Goal: Information Seeking & Learning: Check status

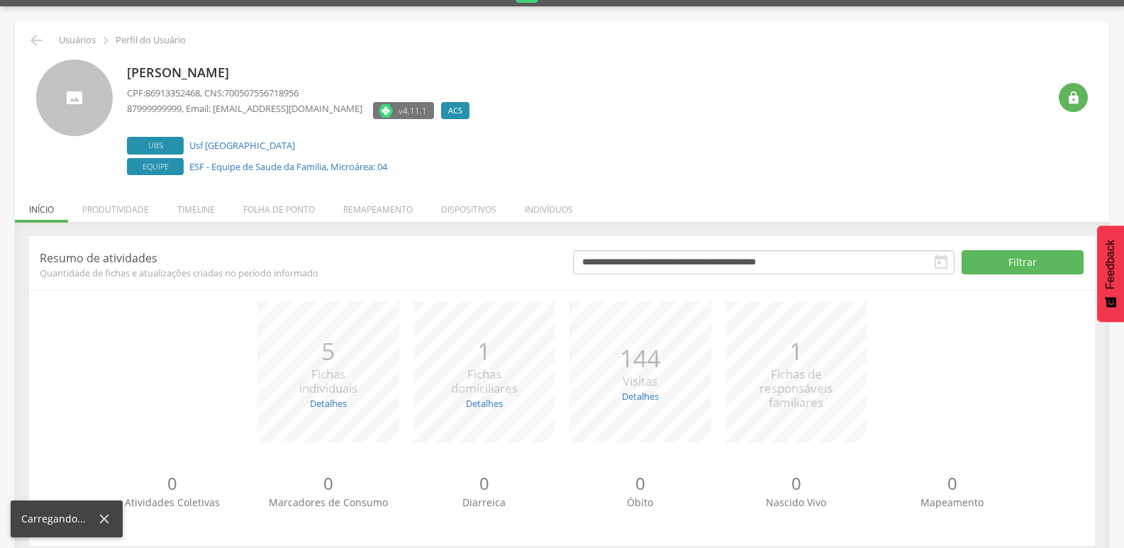
scroll to position [56, 0]
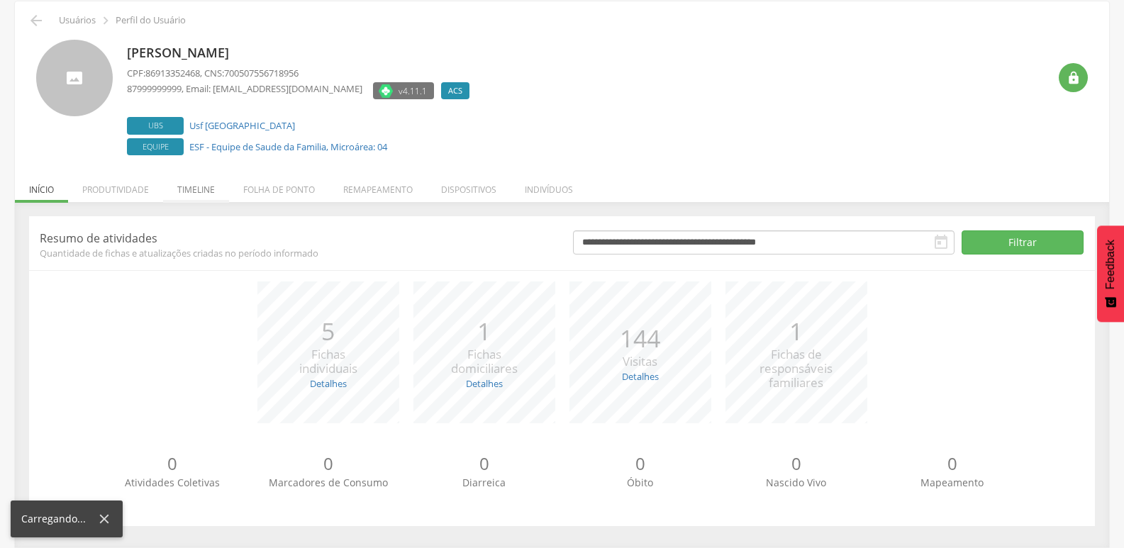
click at [191, 188] on li "Timeline" at bounding box center [196, 185] width 66 height 33
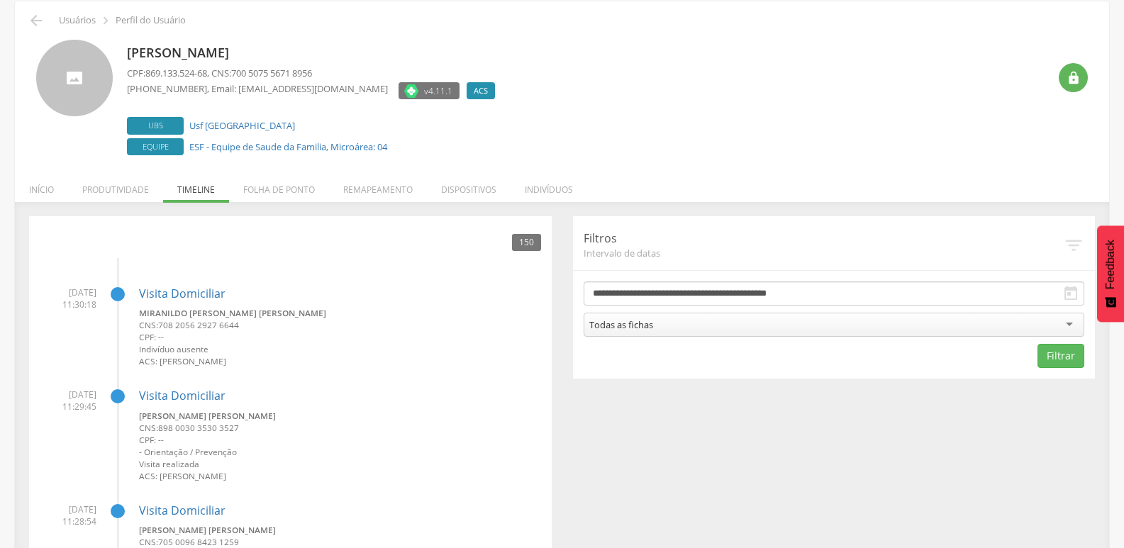
drag, startPoint x: 290, startPoint y: 396, endPoint x: 260, endPoint y: 374, distance: 37.6
click at [290, 396] on h4 "Visita Domiciliar" at bounding box center [340, 396] width 402 height 13
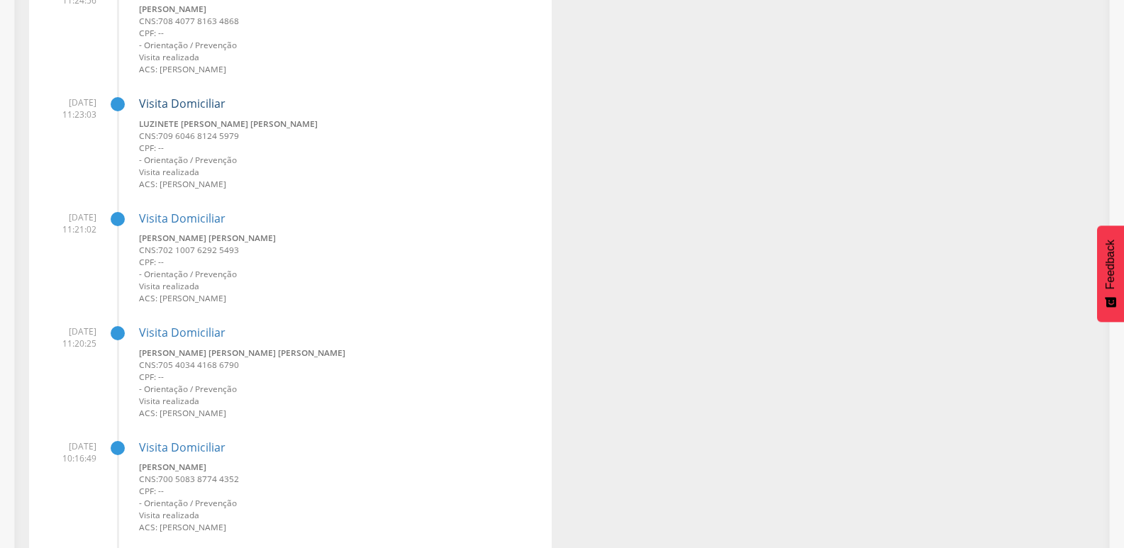
scroll to position [978, 0]
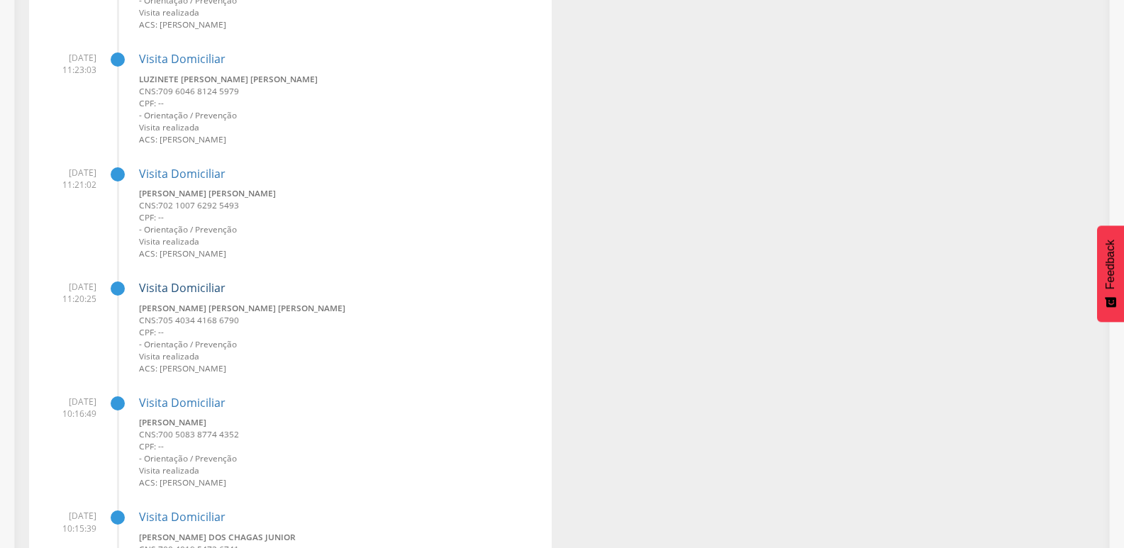
drag, startPoint x: 198, startPoint y: 289, endPoint x: 221, endPoint y: 295, distance: 23.6
click at [221, 295] on link "Visita Domiciliar" at bounding box center [182, 288] width 87 height 16
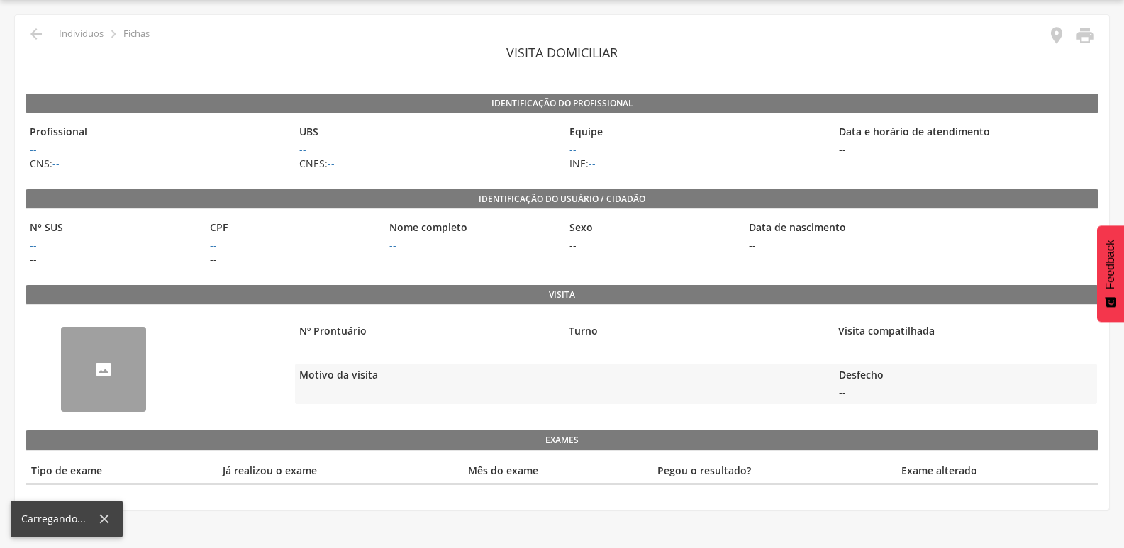
scroll to position [43, 0]
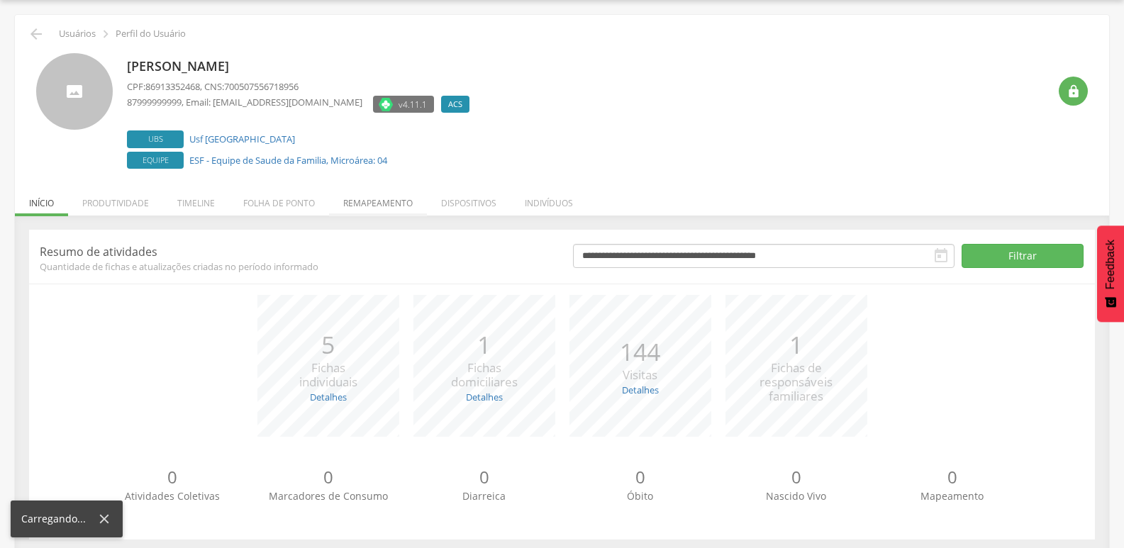
scroll to position [56, 0]
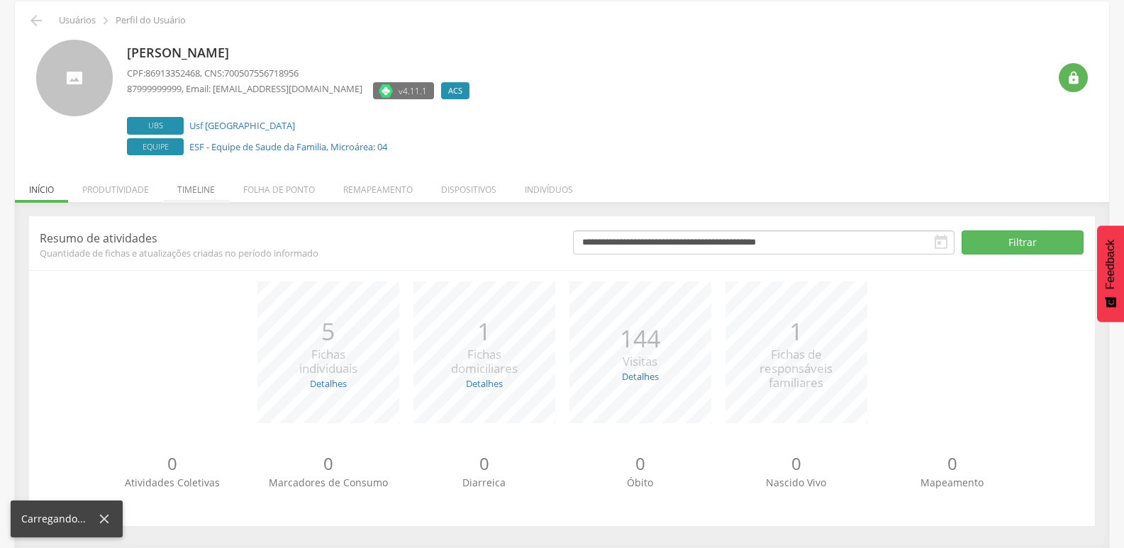
click at [193, 180] on li "Timeline" at bounding box center [196, 185] width 66 height 33
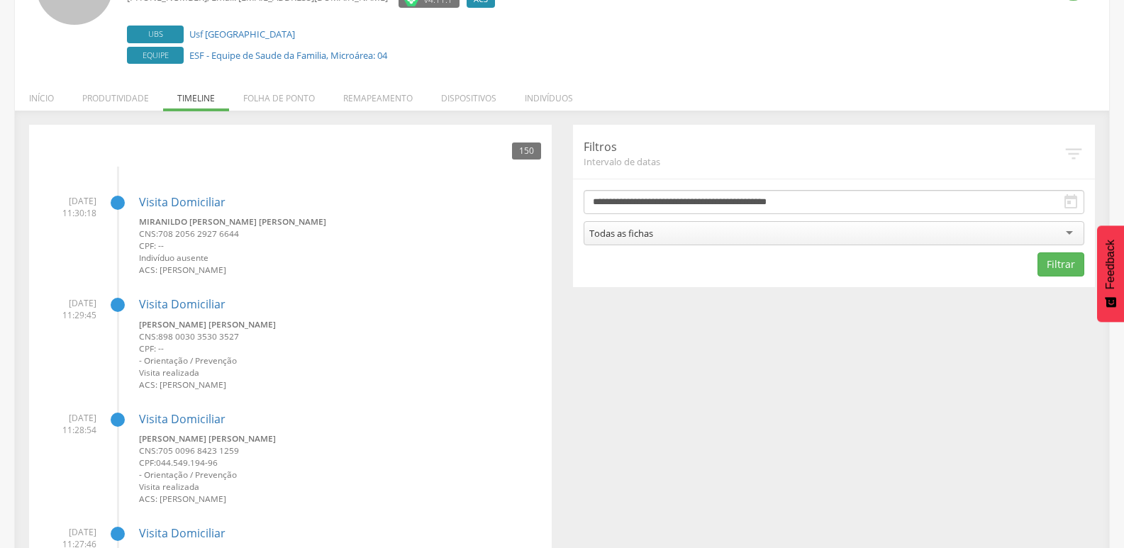
scroll to position [0, 0]
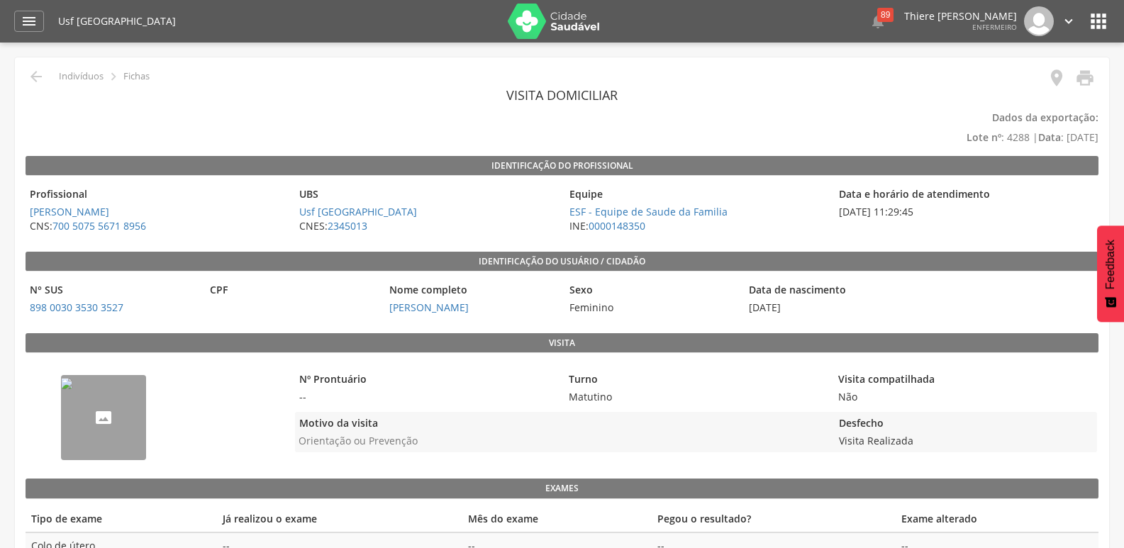
click at [72, 389] on img "--" at bounding box center [66, 383] width 11 height 11
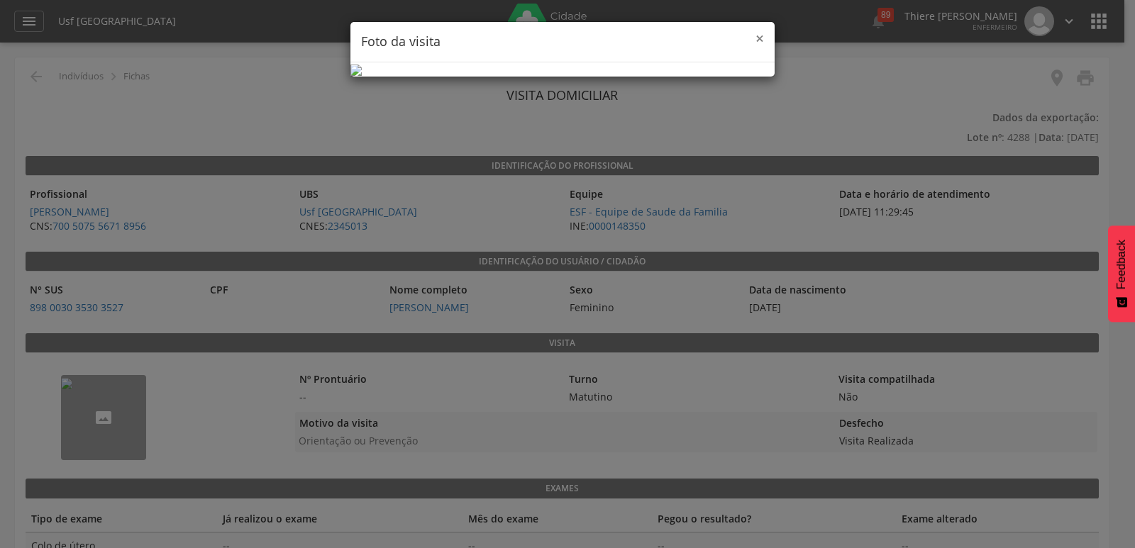
click at [757, 39] on span "×" at bounding box center [759, 38] width 9 height 20
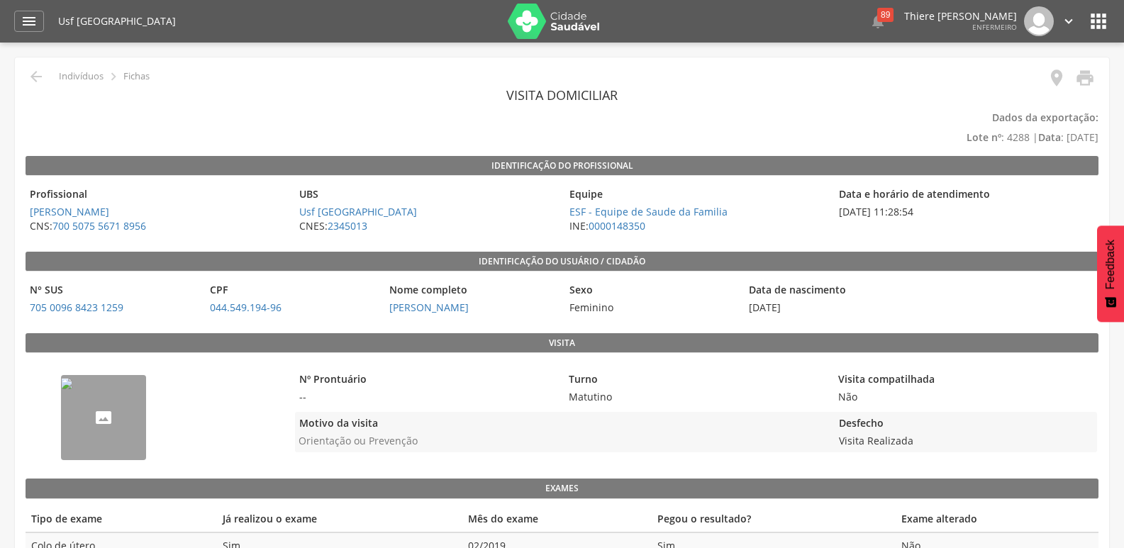
click at [72, 389] on img "--" at bounding box center [66, 383] width 11 height 11
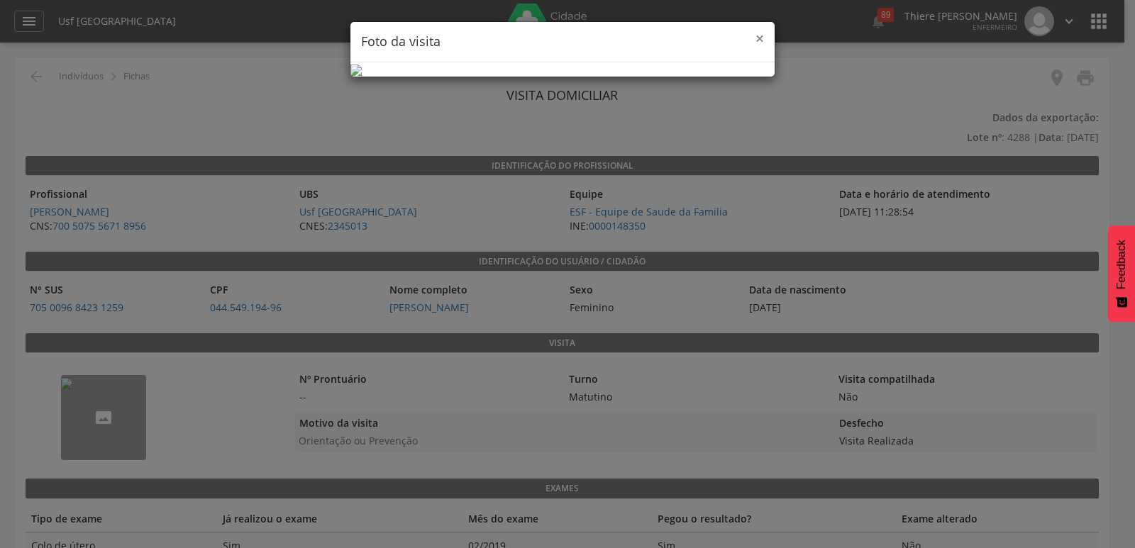
click at [761, 43] on span "×" at bounding box center [759, 38] width 9 height 20
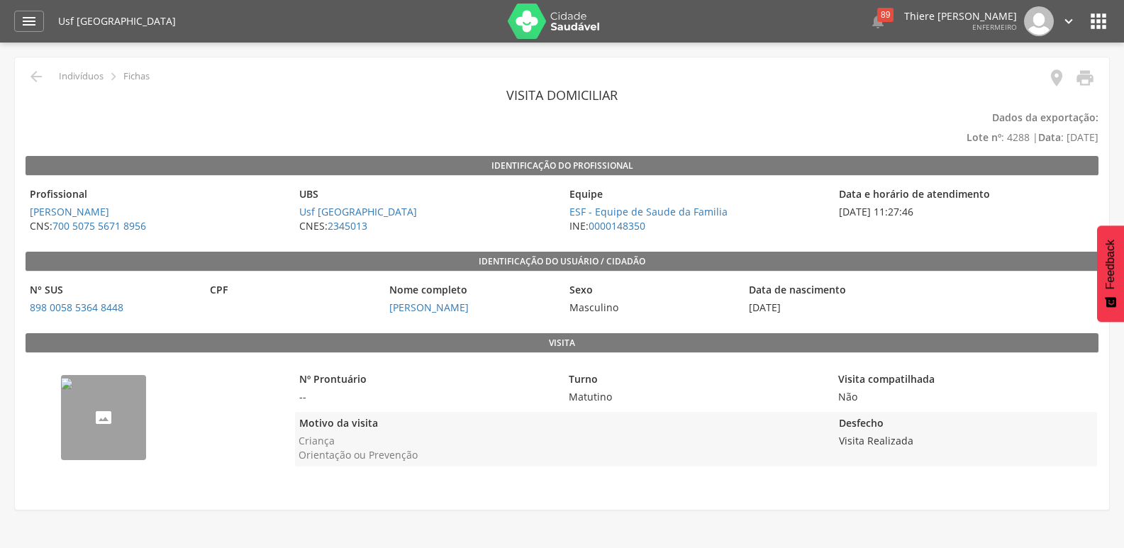
click at [72, 389] on img "--" at bounding box center [66, 383] width 11 height 11
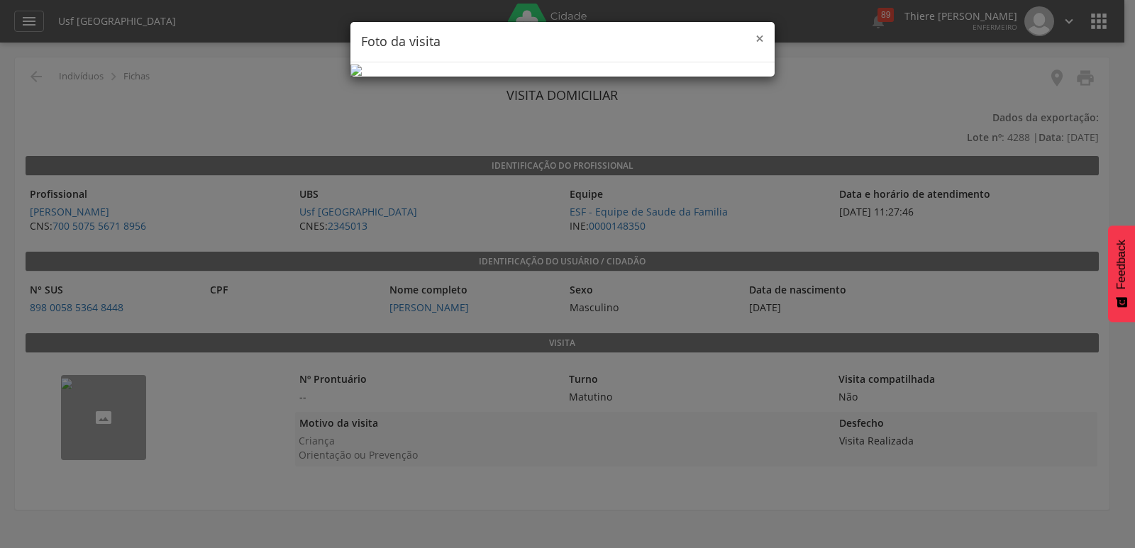
click at [762, 50] on div "× Foto da visita" at bounding box center [562, 42] width 424 height 40
click at [757, 33] on span "×" at bounding box center [759, 38] width 9 height 20
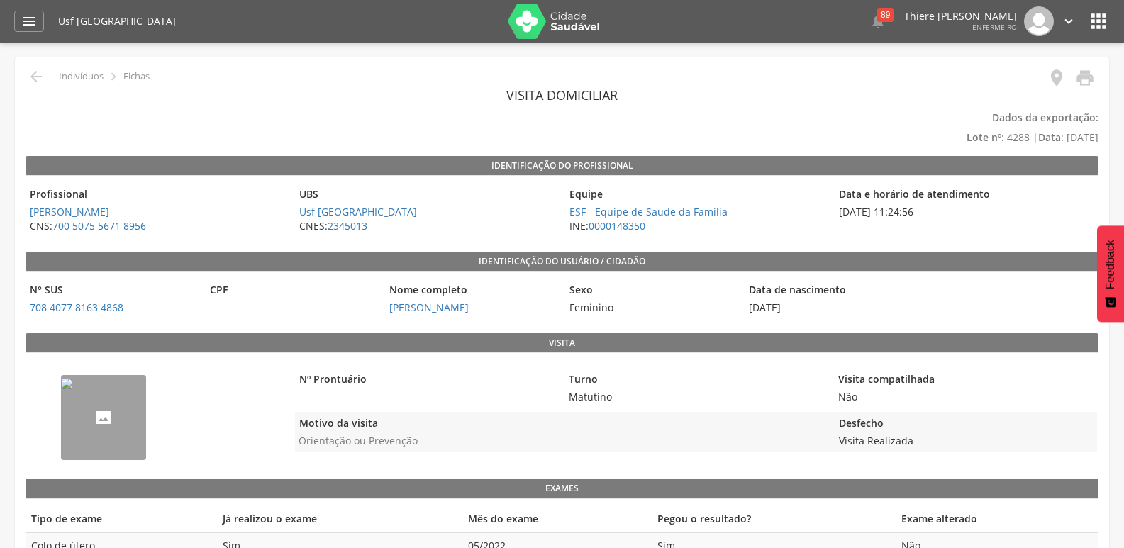
click at [72, 389] on img "--" at bounding box center [66, 383] width 11 height 11
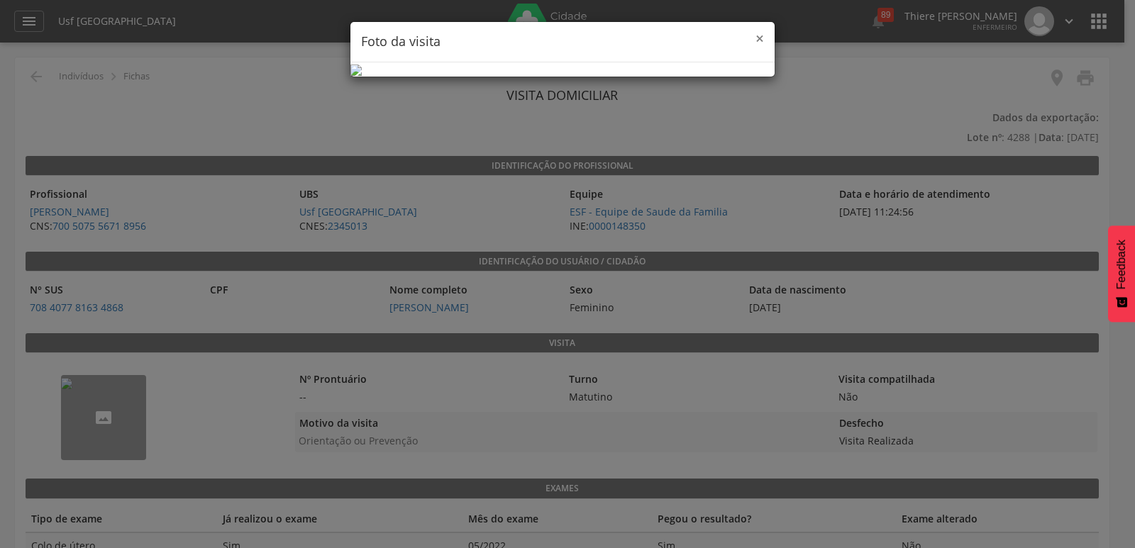
click at [756, 38] on span "×" at bounding box center [759, 38] width 9 height 20
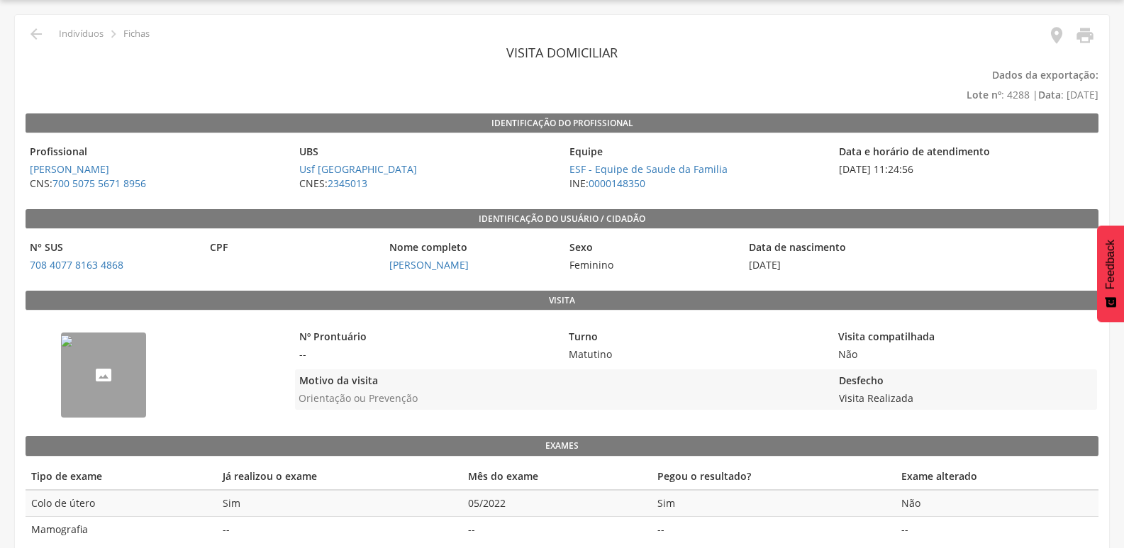
scroll to position [62, 0]
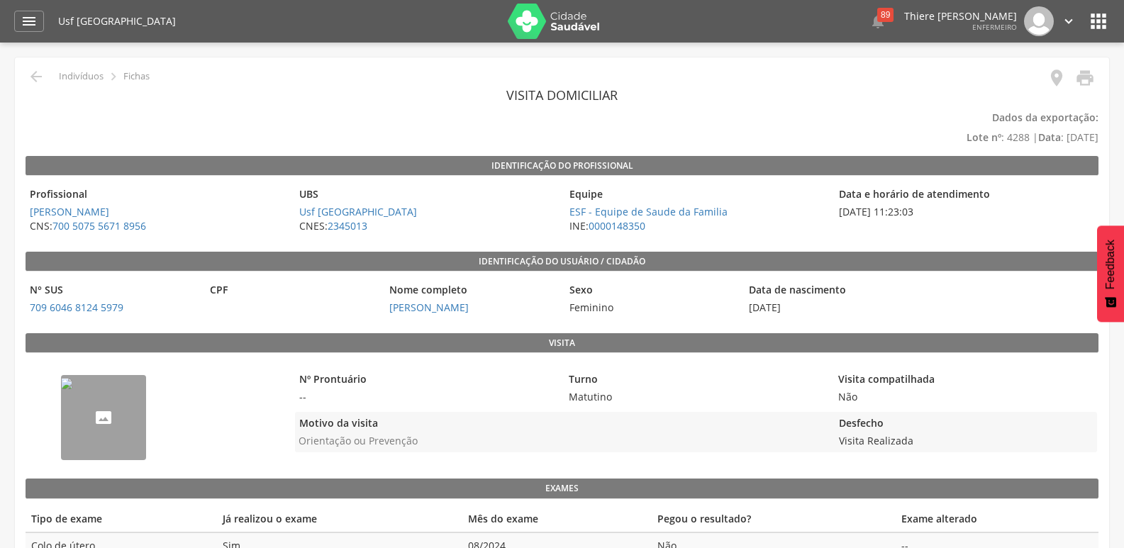
click at [72, 389] on img "--" at bounding box center [66, 383] width 11 height 11
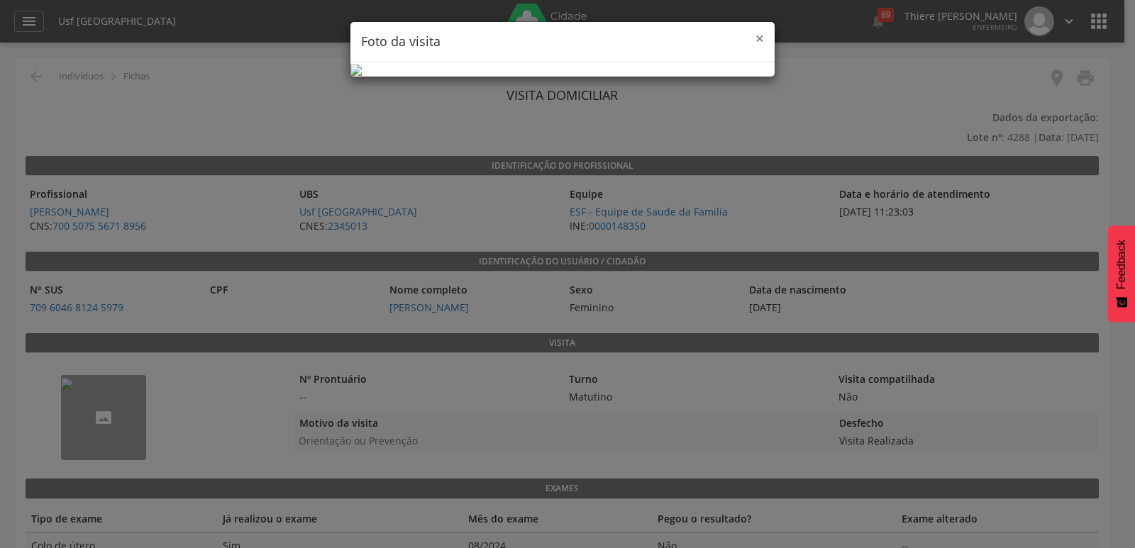
click at [760, 35] on span "×" at bounding box center [759, 38] width 9 height 20
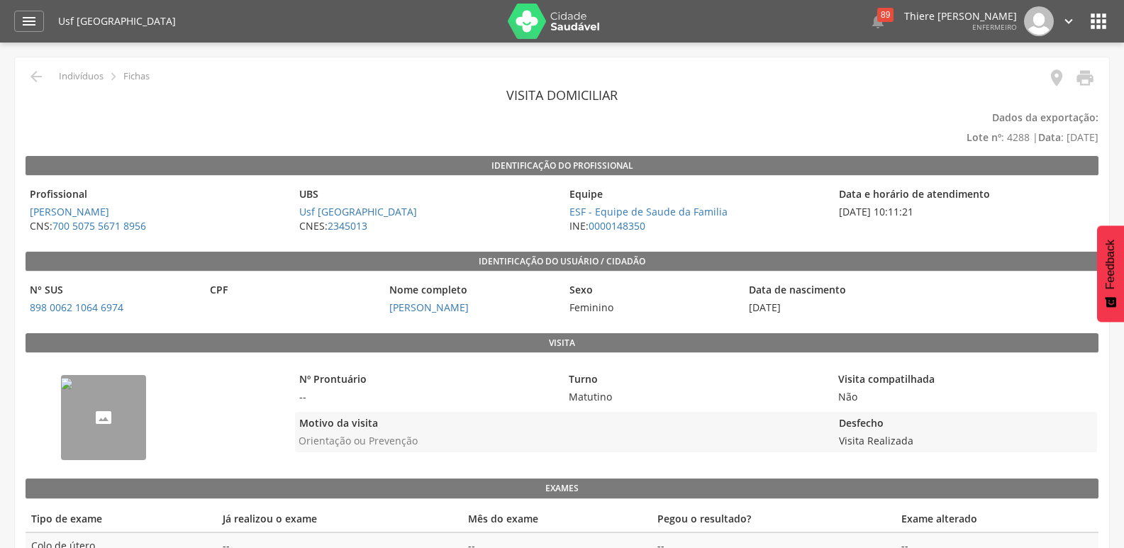
click at [72, 389] on img "--" at bounding box center [66, 383] width 11 height 11
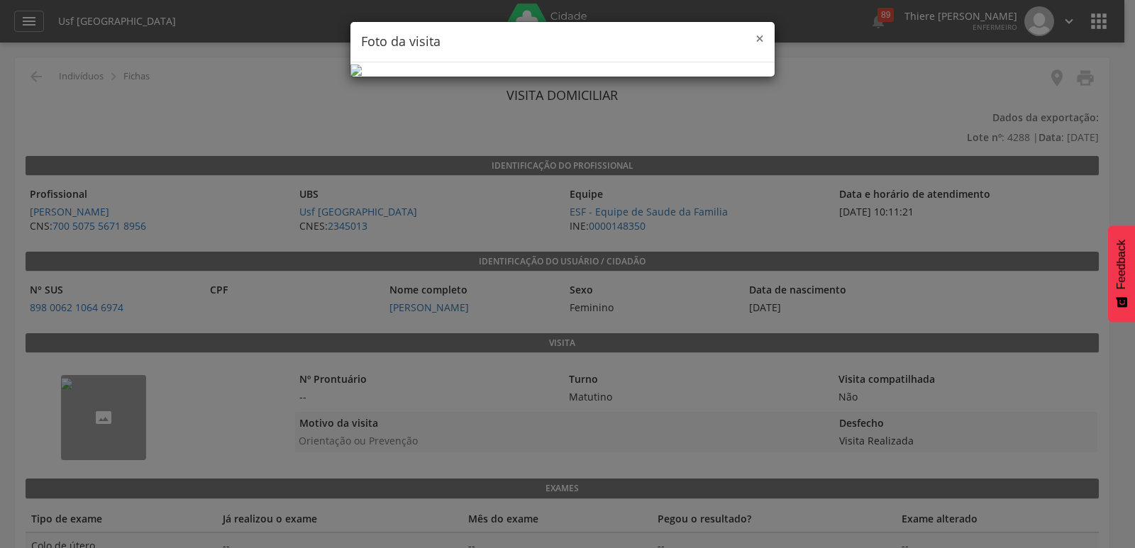
click at [760, 40] on span "×" at bounding box center [759, 38] width 9 height 20
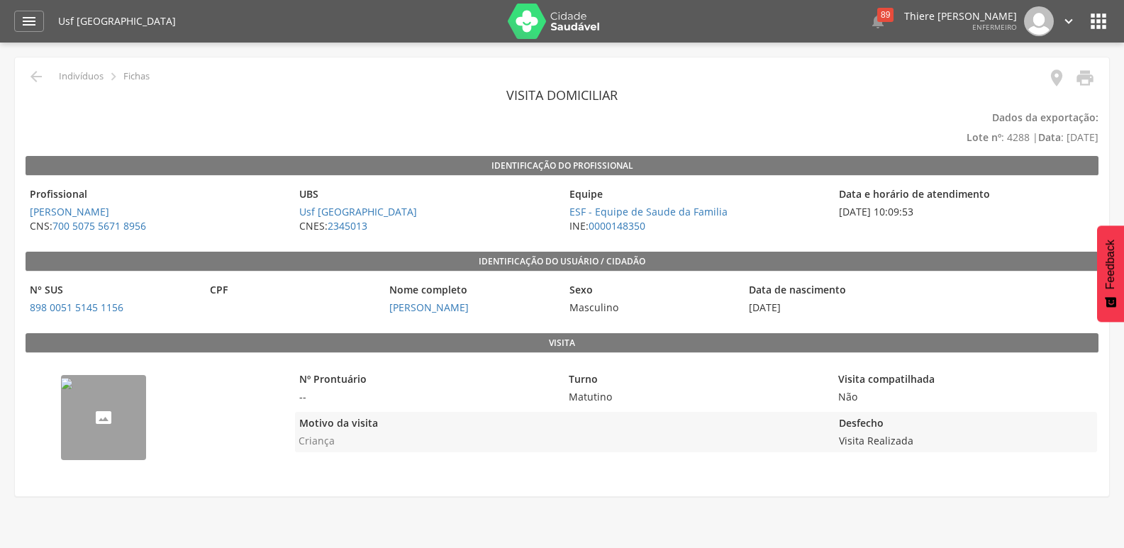
click at [96, 360] on div "Identificação do profissional Profissional Ednalva Marcolina da Silva CNS: 700 …" at bounding box center [562, 312] width 1073 height 312
click at [72, 389] on img "--" at bounding box center [66, 383] width 11 height 11
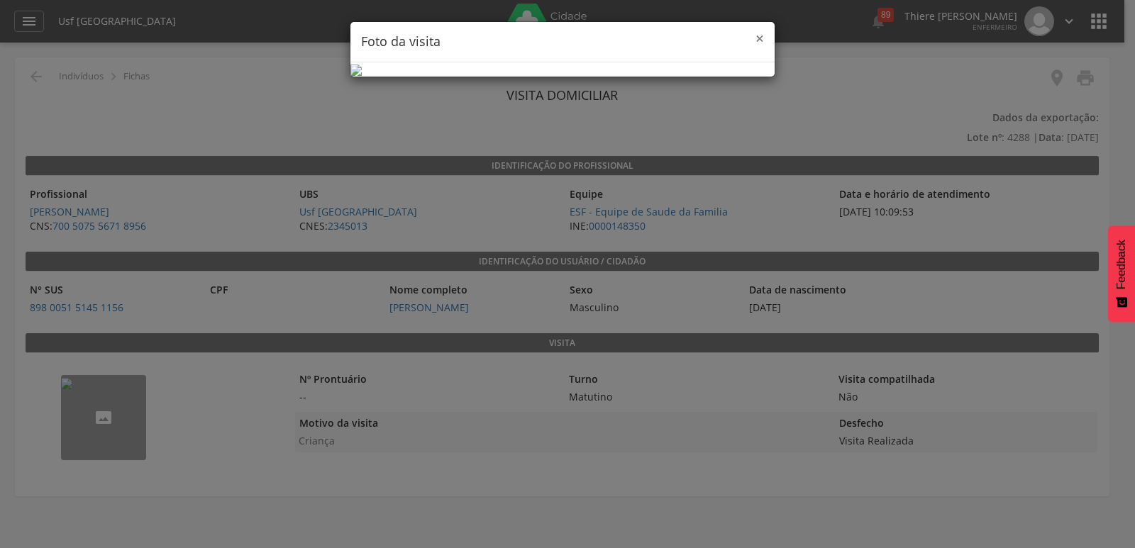
click at [757, 42] on span "×" at bounding box center [759, 38] width 9 height 20
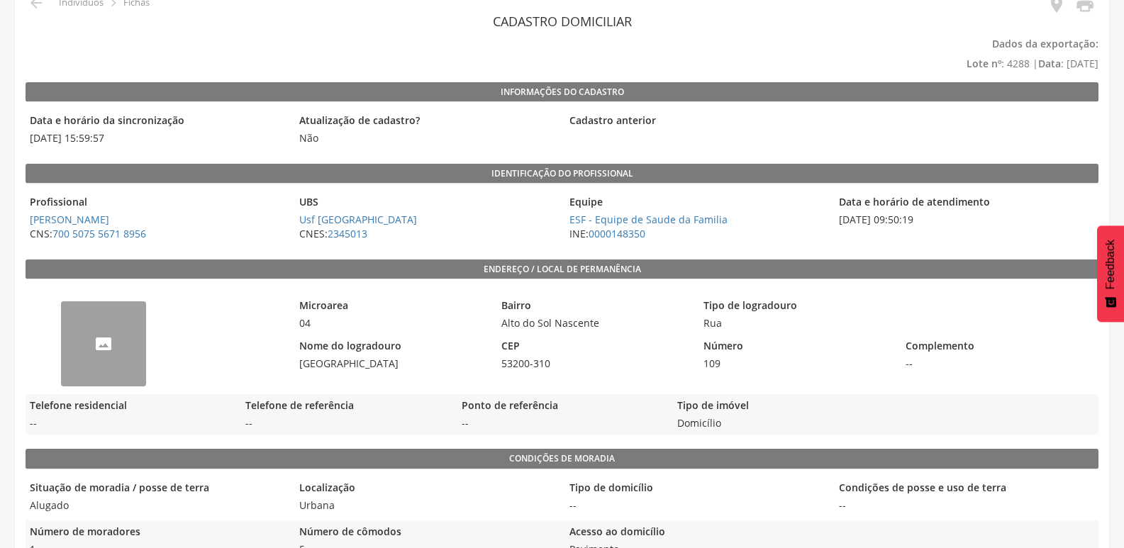
scroll to position [142, 0]
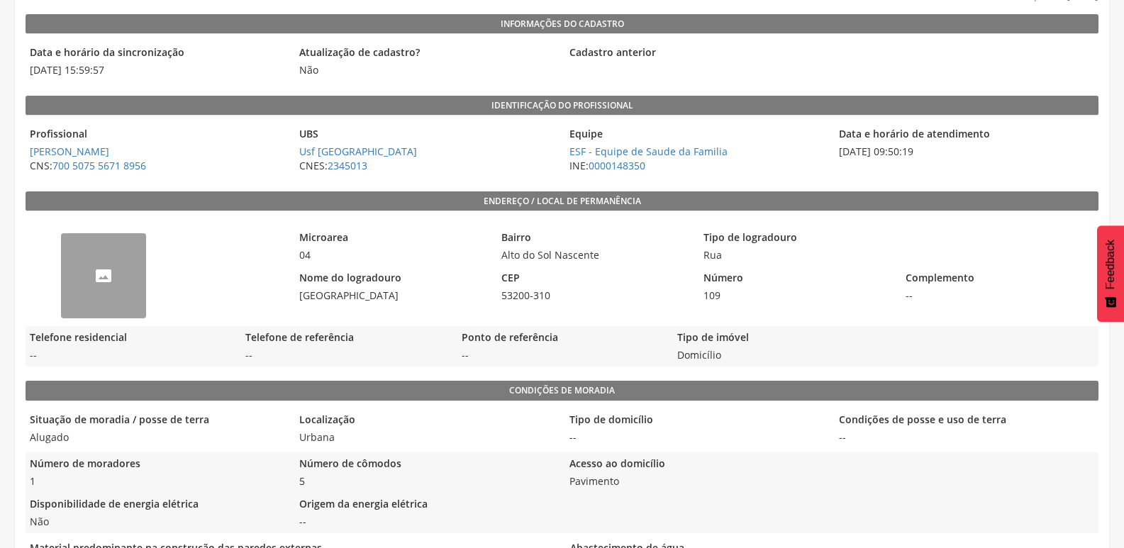
click at [131, 272] on div "--" at bounding box center [103, 275] width 85 height 85
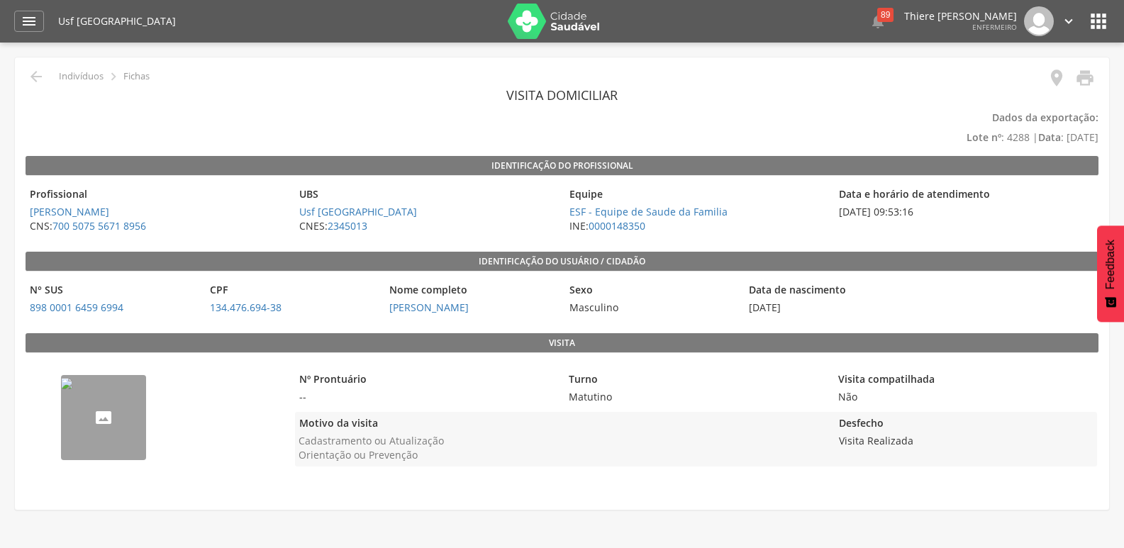
click at [150, 421] on div "--" at bounding box center [157, 419] width 262 height 118
click at [72, 389] on img "--" at bounding box center [66, 383] width 11 height 11
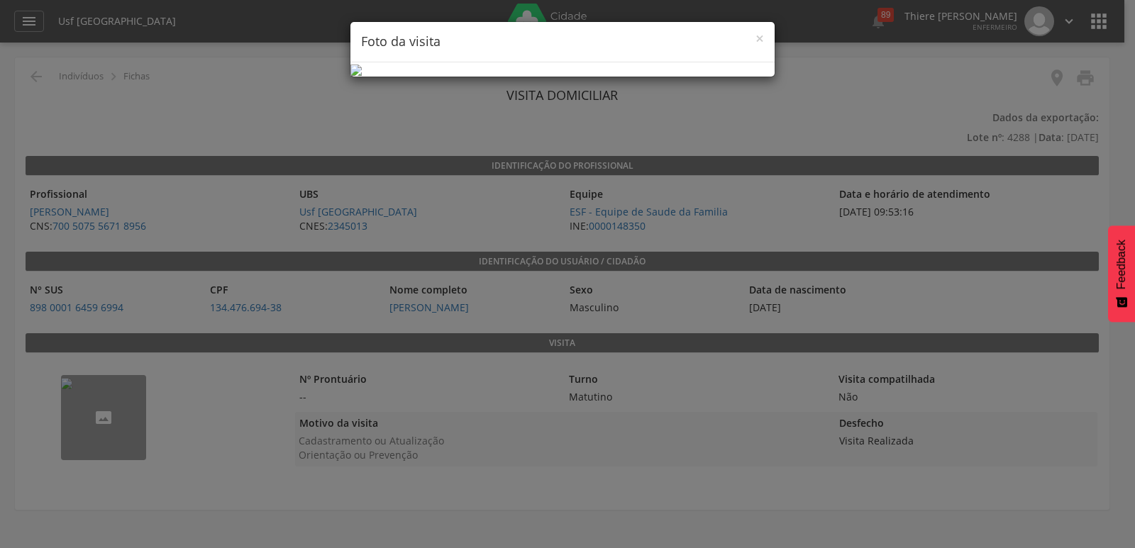
click at [769, 38] on div "× Foto da visita" at bounding box center [562, 42] width 424 height 40
click at [764, 36] on div "× Foto da visita" at bounding box center [562, 42] width 424 height 40
click at [758, 39] on span "×" at bounding box center [759, 38] width 9 height 20
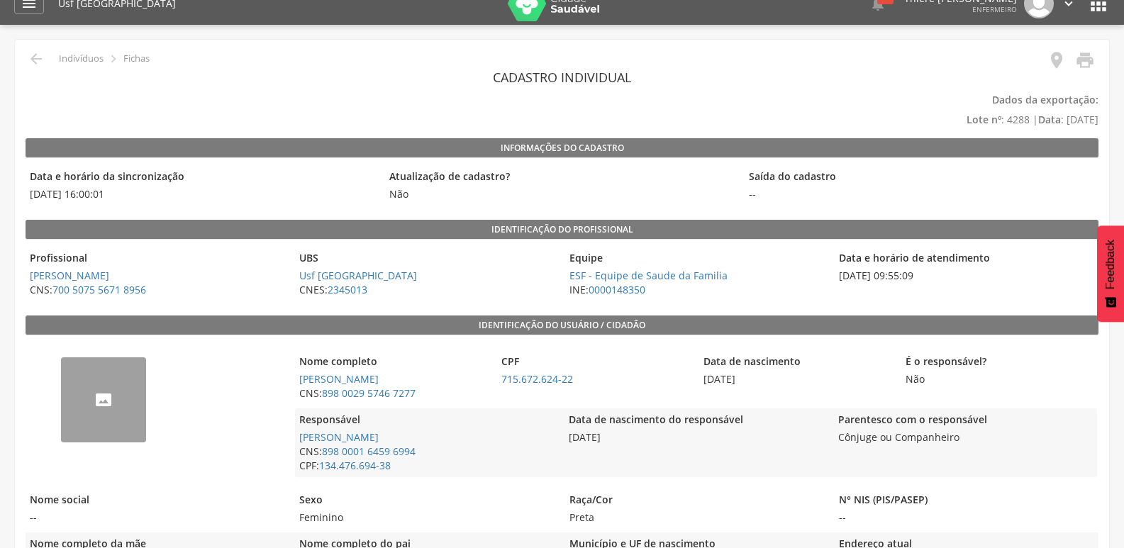
scroll to position [142, 0]
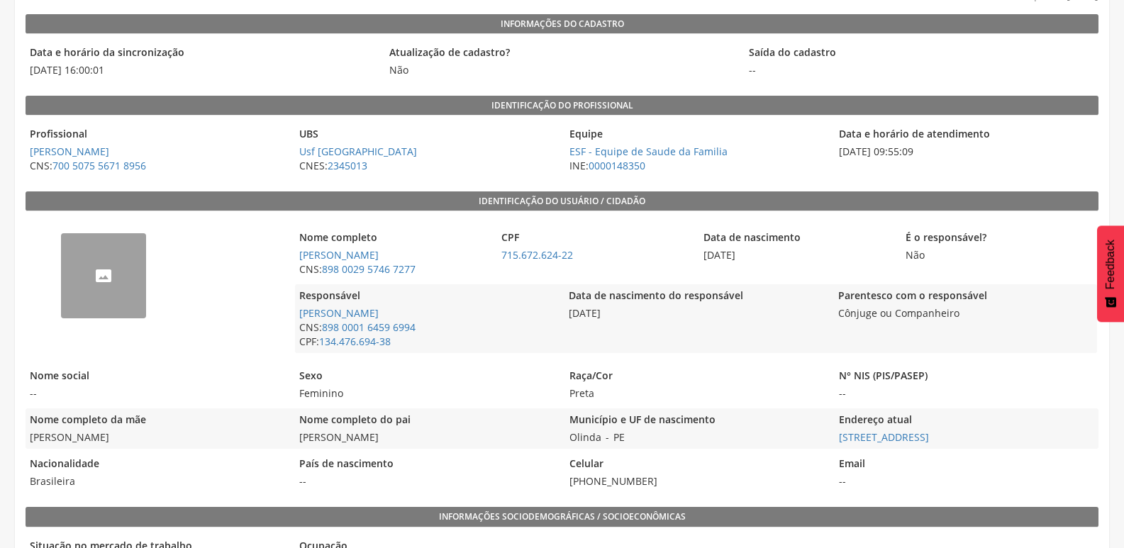
click at [134, 284] on div "--" at bounding box center [103, 275] width 85 height 85
click at [121, 280] on div "--" at bounding box center [103, 275] width 85 height 85
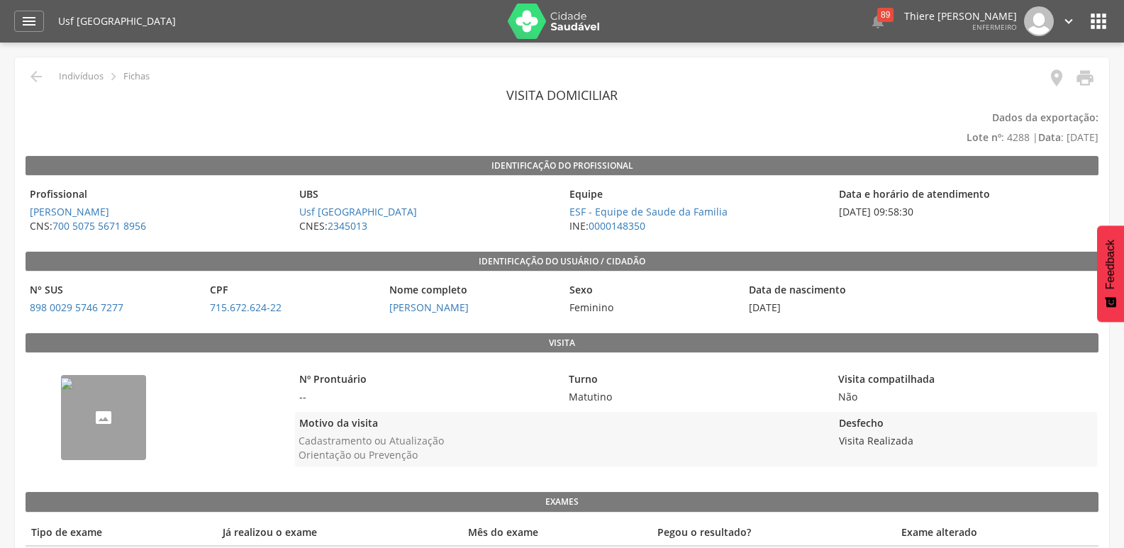
click at [72, 389] on img "--" at bounding box center [66, 383] width 11 height 11
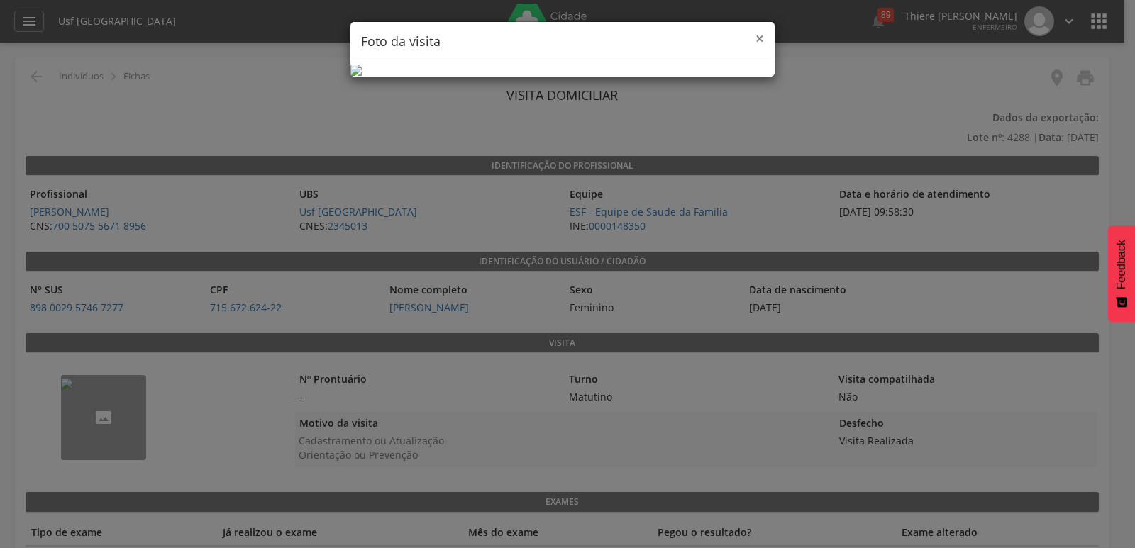
click at [760, 33] on span "×" at bounding box center [759, 38] width 9 height 20
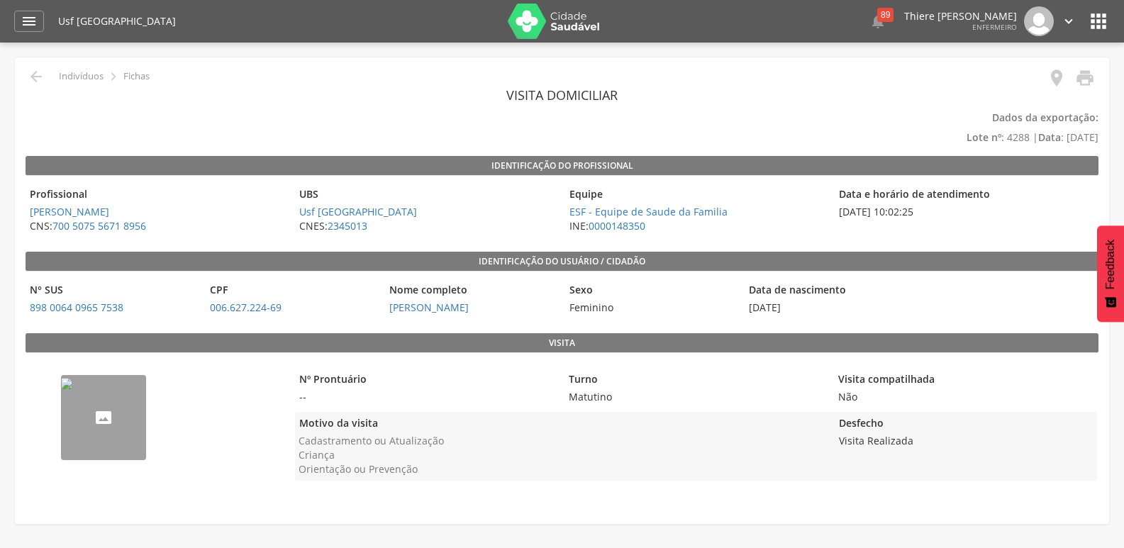
click at [72, 389] on img "--" at bounding box center [66, 383] width 11 height 11
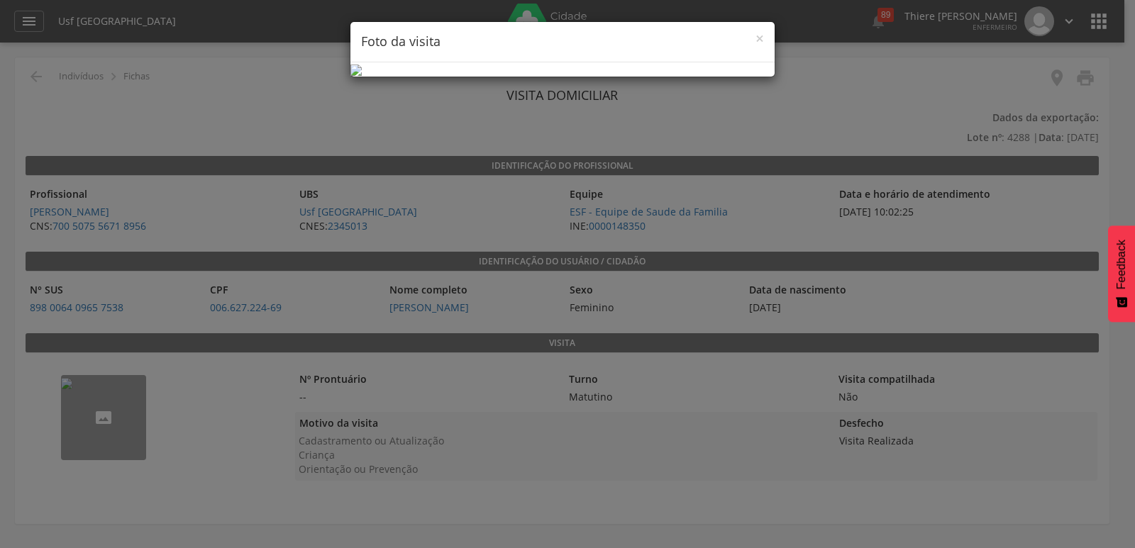
click at [762, 50] on h4 "Foto da visita" at bounding box center [562, 42] width 403 height 18
click at [755, 40] on span "×" at bounding box center [759, 38] width 9 height 20
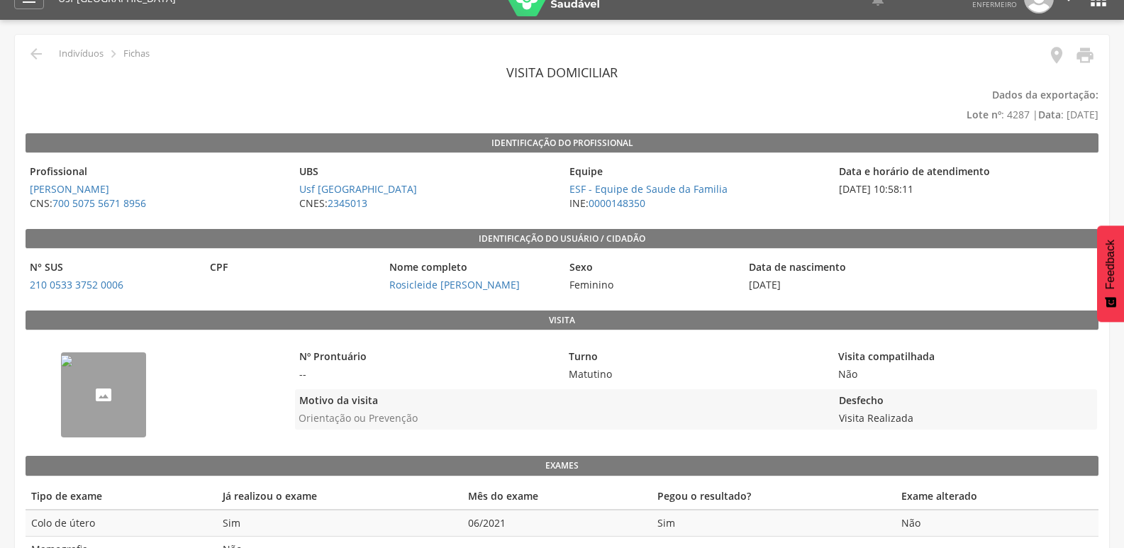
scroll to position [62, 0]
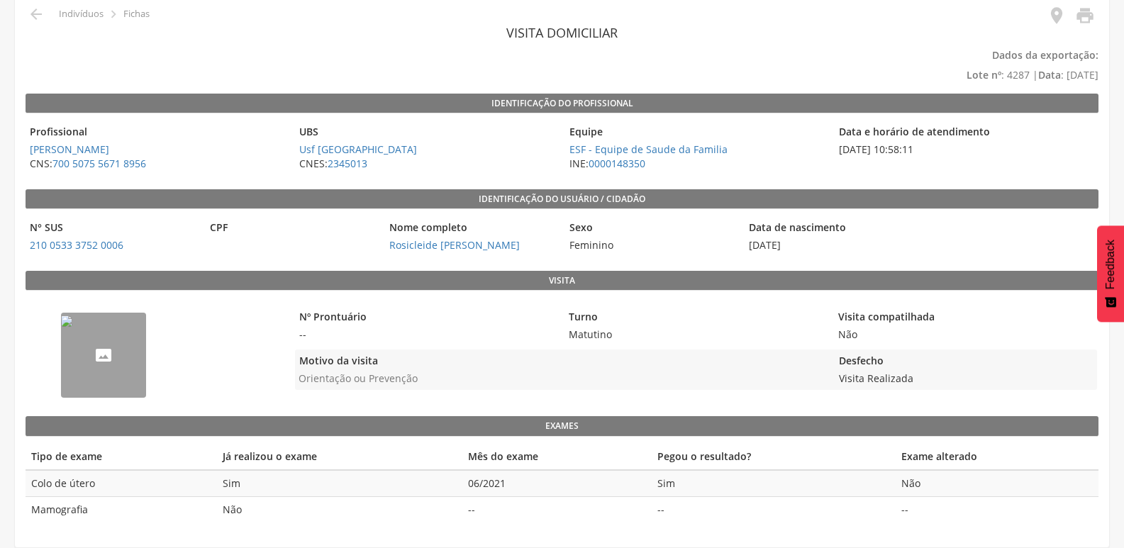
click at [72, 327] on img "--" at bounding box center [66, 321] width 11 height 11
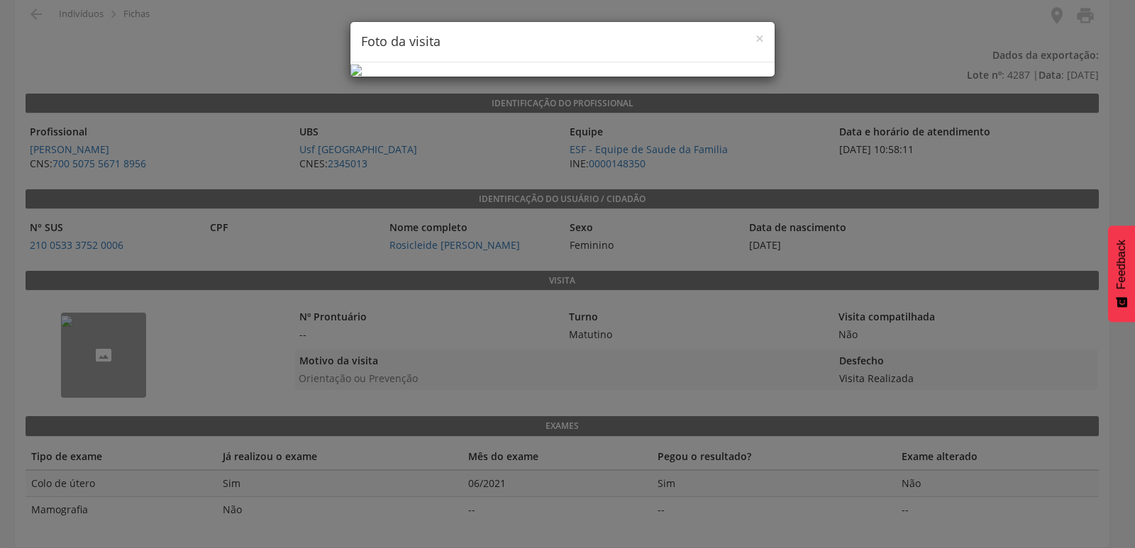
click at [765, 41] on div "× Foto da visita" at bounding box center [562, 42] width 424 height 40
click at [756, 40] on div "× Foto da visita" at bounding box center [562, 42] width 424 height 40
click at [760, 38] on span "×" at bounding box center [759, 38] width 9 height 20
